Goal: Transaction & Acquisition: Purchase product/service

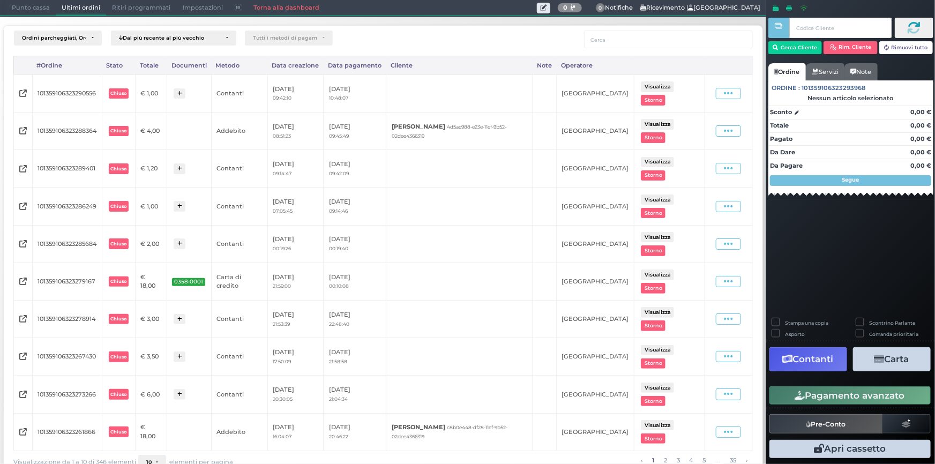
click at [10, 8] on span "Punto cassa" at bounding box center [31, 8] width 50 height 15
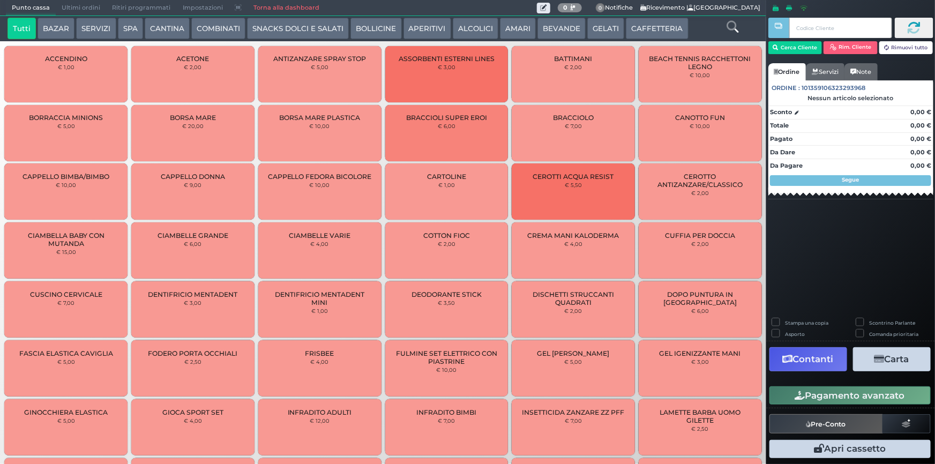
click at [313, 24] on button "SNACKS DOLCI E SALATI" at bounding box center [298, 28] width 102 height 21
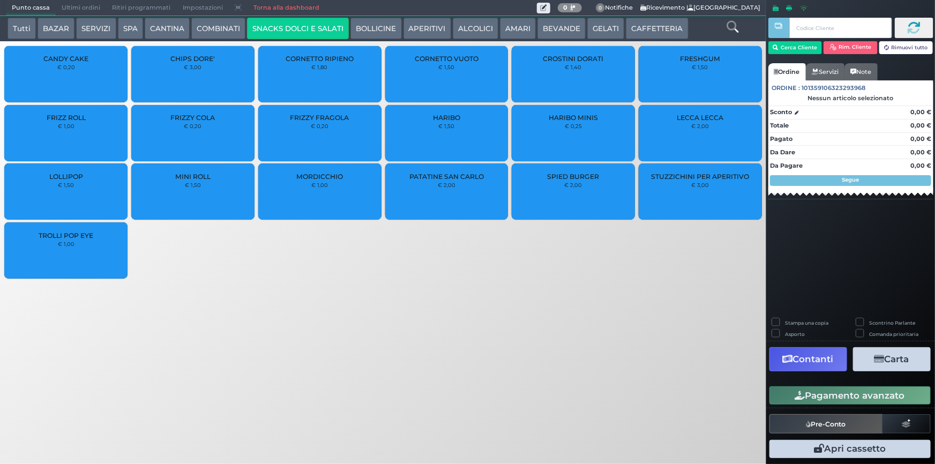
click at [235, 68] on div "CHIPS DORE' € 3,00" at bounding box center [192, 74] width 123 height 56
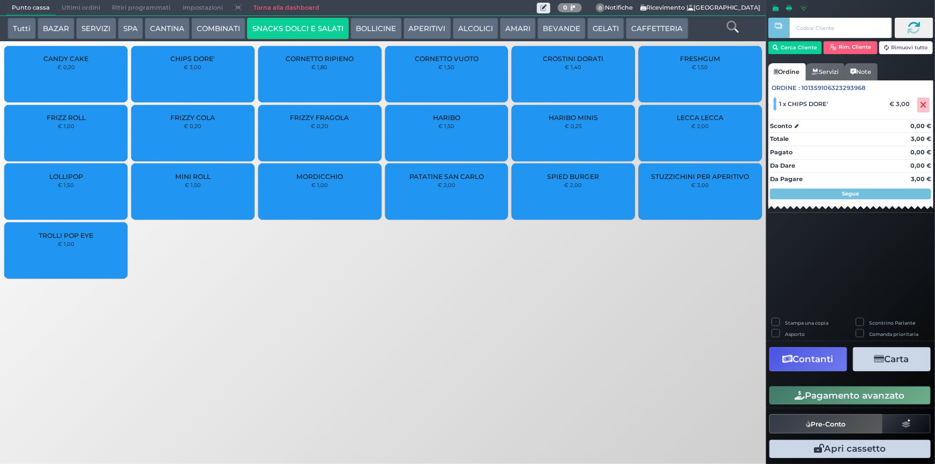
click at [839, 401] on button "Pagamento avanzato" at bounding box center [849, 395] width 161 height 18
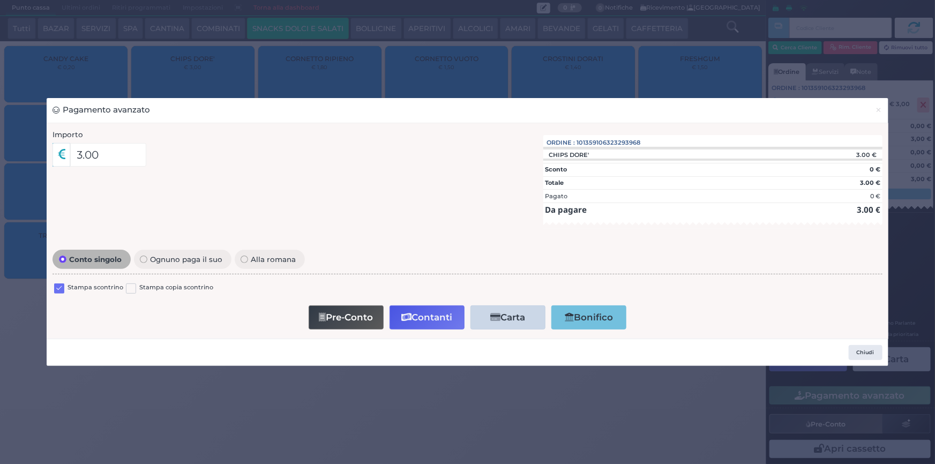
click at [54, 288] on label at bounding box center [59, 288] width 10 height 10
click at [0, 0] on input "checkbox" at bounding box center [0, 0] width 0 height 0
click at [424, 316] on button "Contanti" at bounding box center [427, 317] width 75 height 24
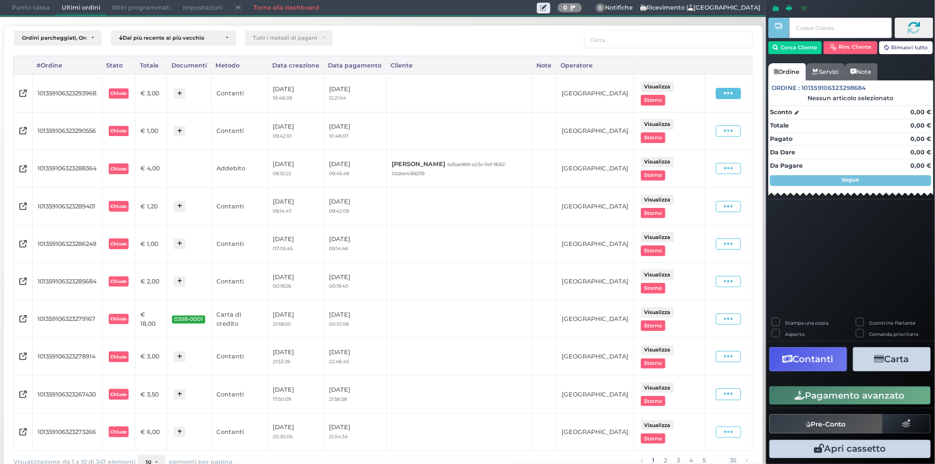
click at [724, 96] on icon at bounding box center [728, 93] width 9 height 10
click at [698, 123] on span "Ristampa Pre-Conto" at bounding box center [706, 124] width 44 height 18
click at [39, 10] on span "Punto cassa" at bounding box center [31, 8] width 50 height 15
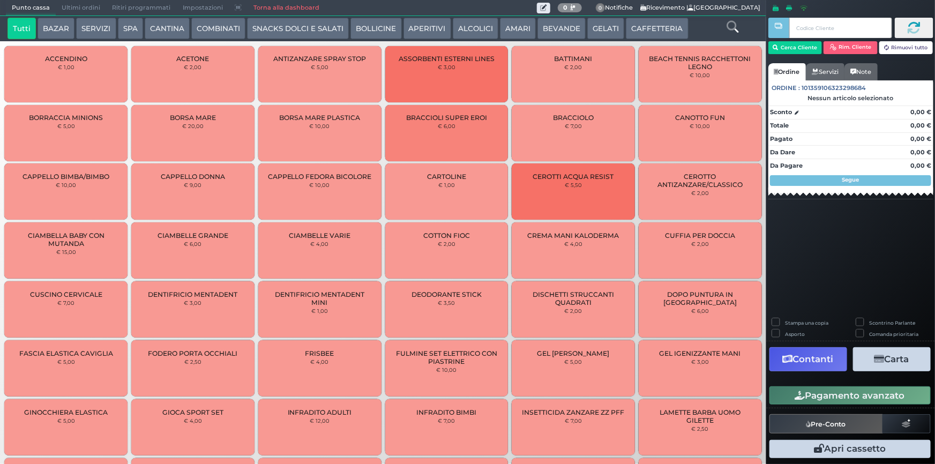
click at [88, 11] on span "Ultimi ordini" at bounding box center [81, 8] width 50 height 15
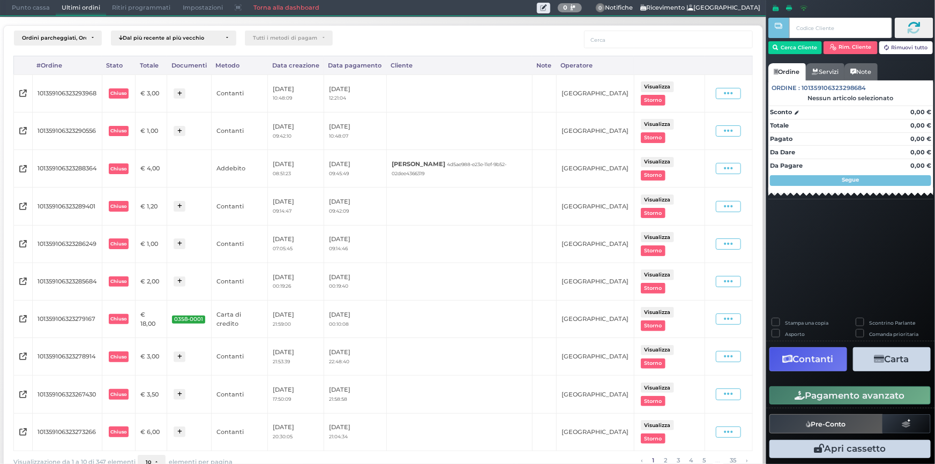
click at [32, 3] on span "Punto cassa" at bounding box center [31, 8] width 50 height 15
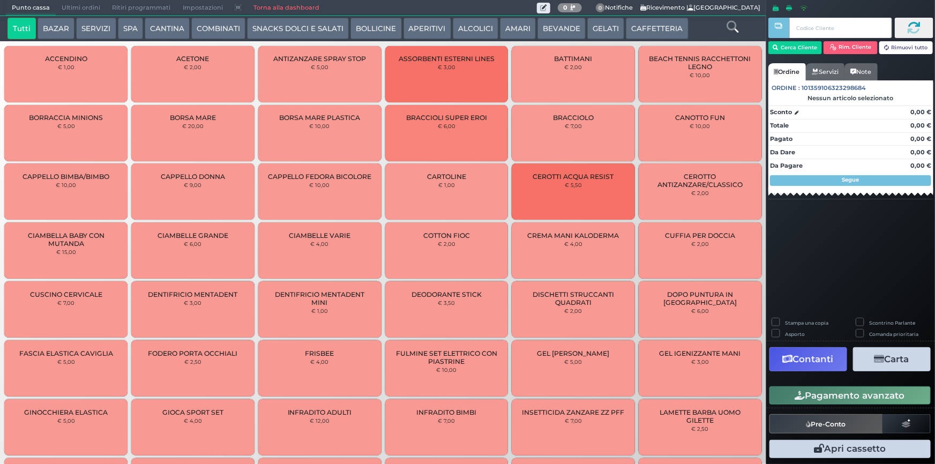
click at [317, 26] on button "SNACKS DOLCI E SALATI" at bounding box center [298, 28] width 102 height 21
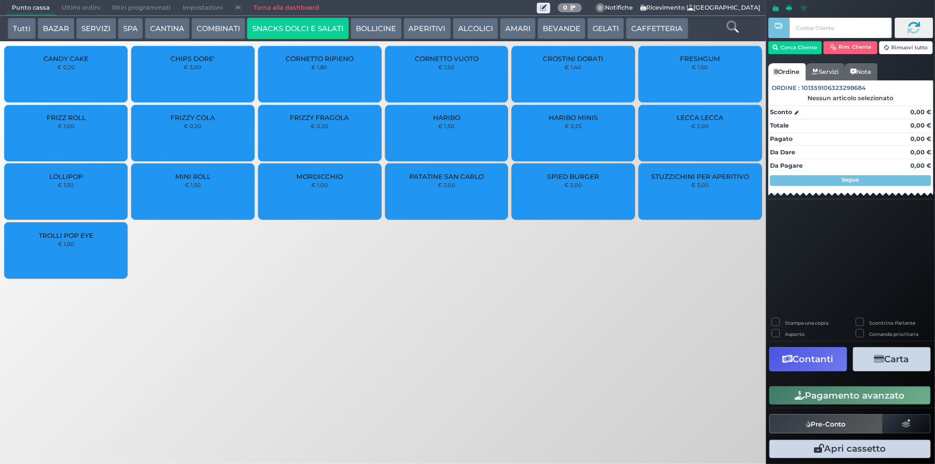
click at [223, 72] on div "CHIPS DORE' € 3,00" at bounding box center [192, 74] width 123 height 56
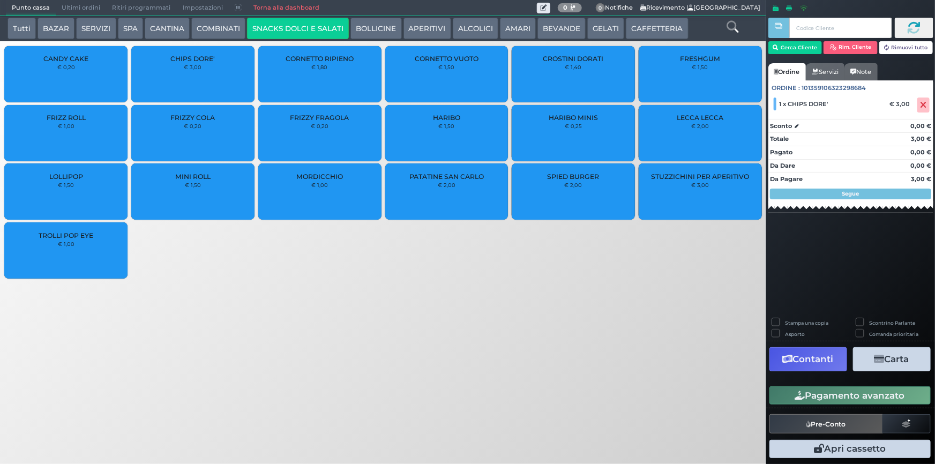
click at [223, 72] on div "CHIPS DORE' € 3,00" at bounding box center [192, 74] width 123 height 56
click at [858, 398] on button "Pagamento avanzato" at bounding box center [849, 395] width 161 height 18
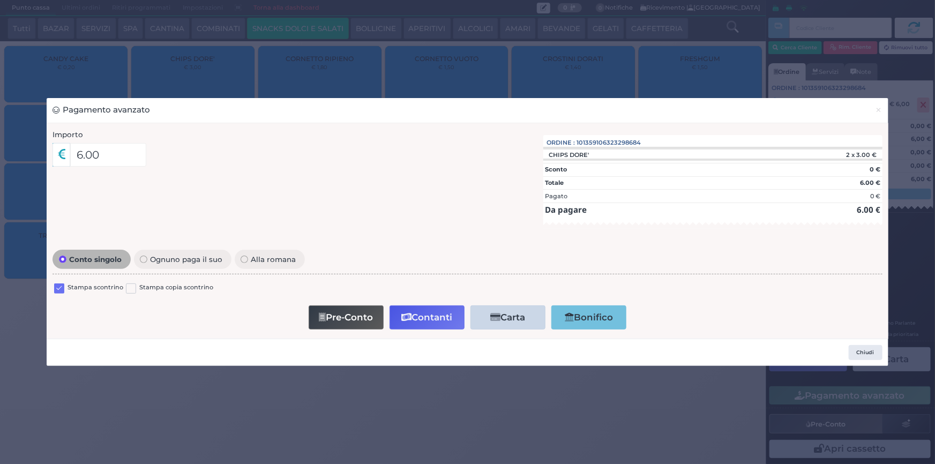
click at [62, 289] on label at bounding box center [59, 288] width 10 height 10
click at [0, 0] on input "checkbox" at bounding box center [0, 0] width 0 height 0
click at [436, 318] on button "Contanti" at bounding box center [427, 317] width 75 height 24
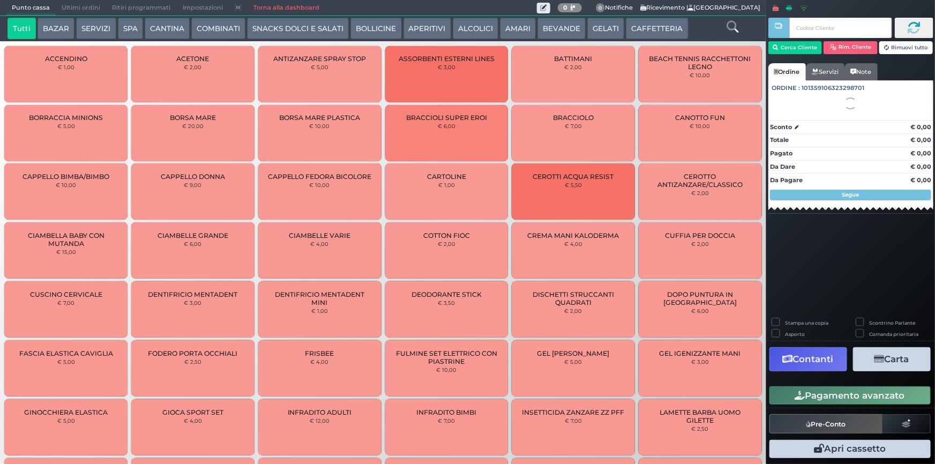
click at [23, 10] on span "Punto cassa" at bounding box center [31, 8] width 50 height 15
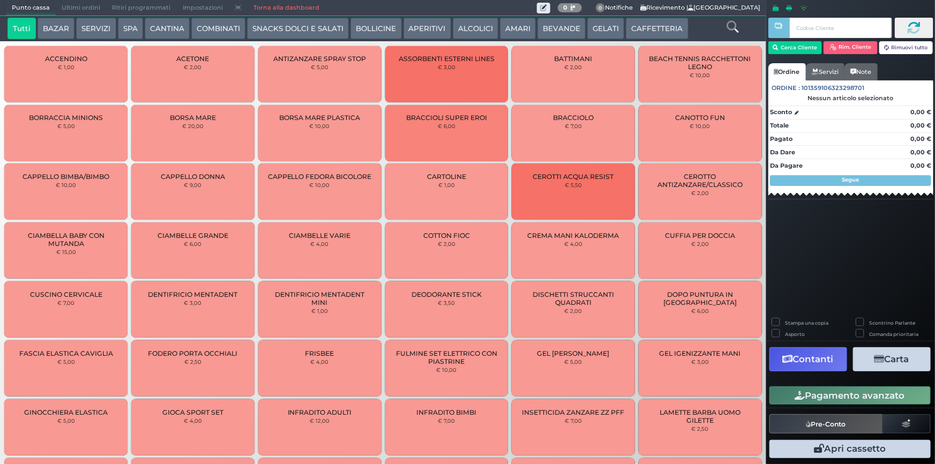
click at [33, 5] on span "Punto cassa" at bounding box center [31, 8] width 50 height 15
click at [91, 10] on span "Ultimi ordini" at bounding box center [81, 8] width 50 height 15
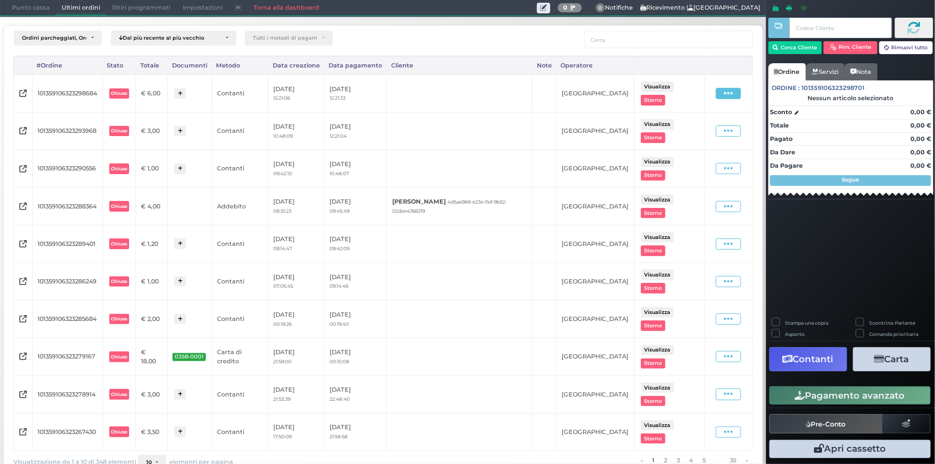
click at [728, 90] on span at bounding box center [728, 93] width 25 height 11
click at [705, 124] on span "Ristampa Pre-Conto" at bounding box center [706, 124] width 44 height 18
